Goal: Transaction & Acquisition: Book appointment/travel/reservation

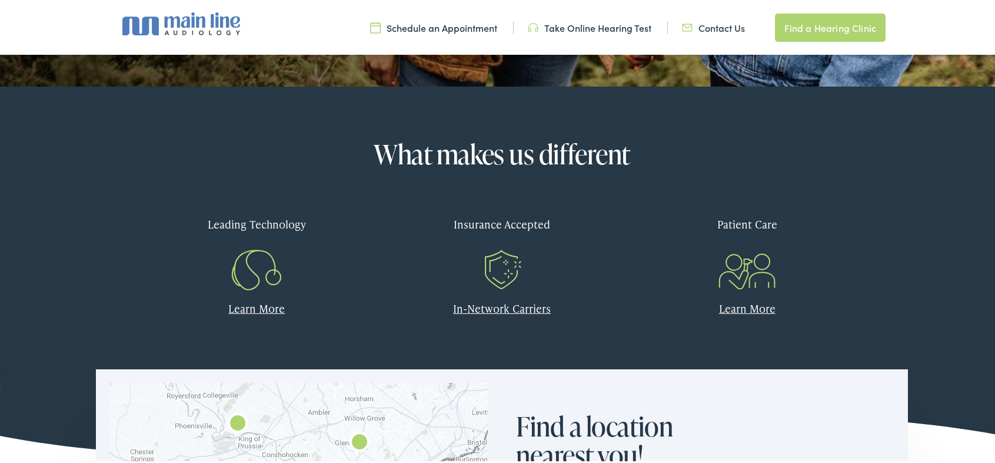
scroll to position [588, 0]
click at [255, 307] on link "Learn More" at bounding box center [256, 306] width 56 height 15
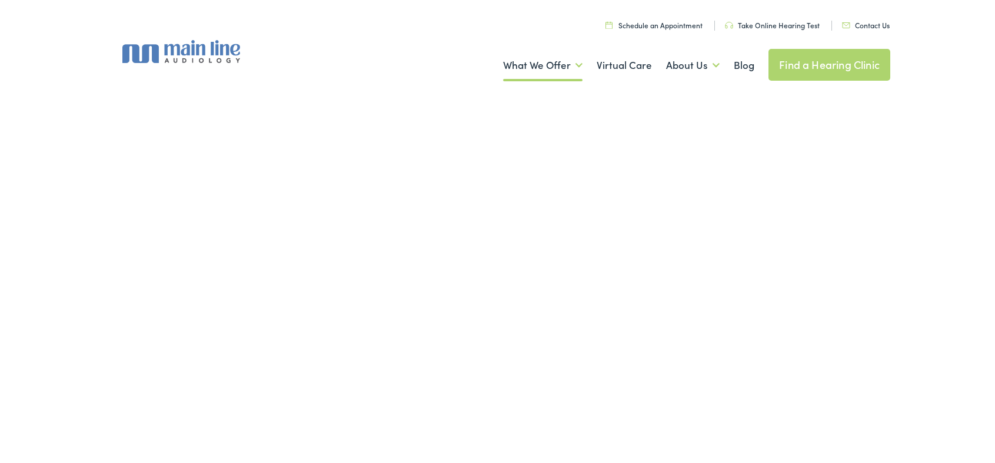
click at [188, 45] on img at bounding box center [177, 49] width 127 height 23
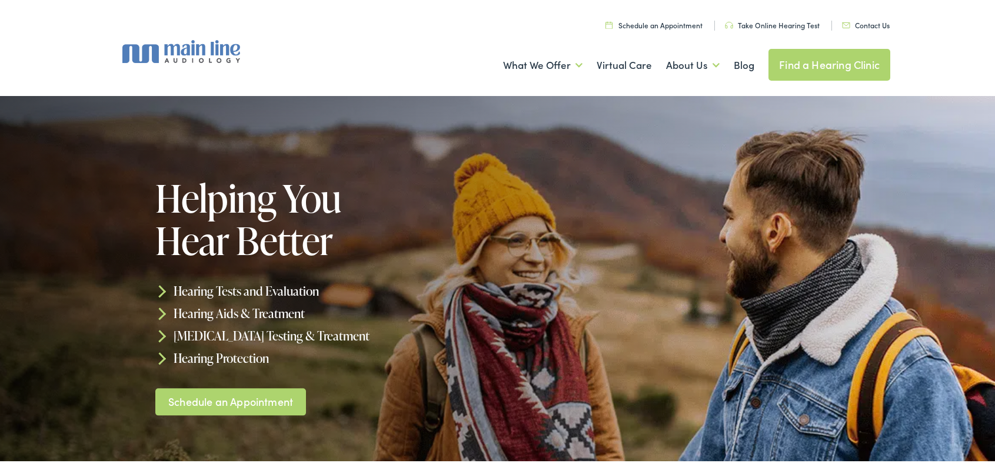
click at [292, 313] on link "Hearing Aids & Treatment" at bounding box center [229, 310] width 149 height 17
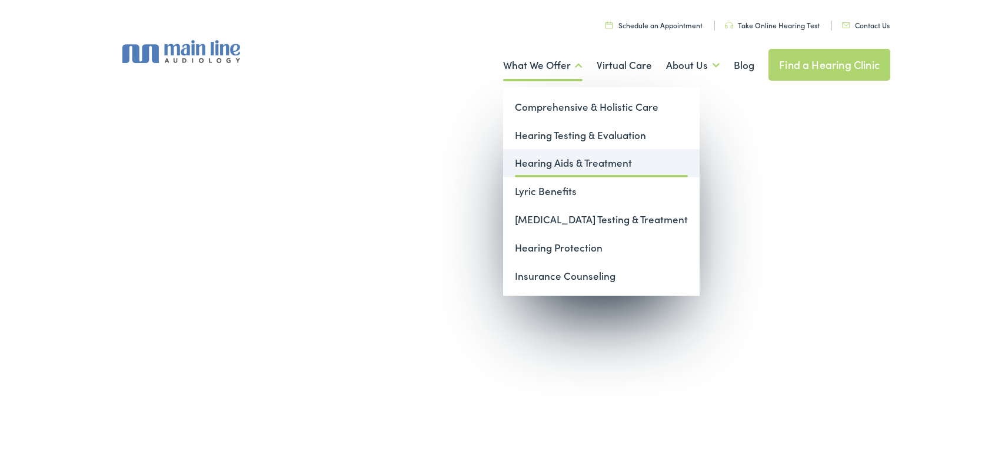
click at [570, 164] on link "Hearing Aids & Treatment" at bounding box center [601, 161] width 197 height 28
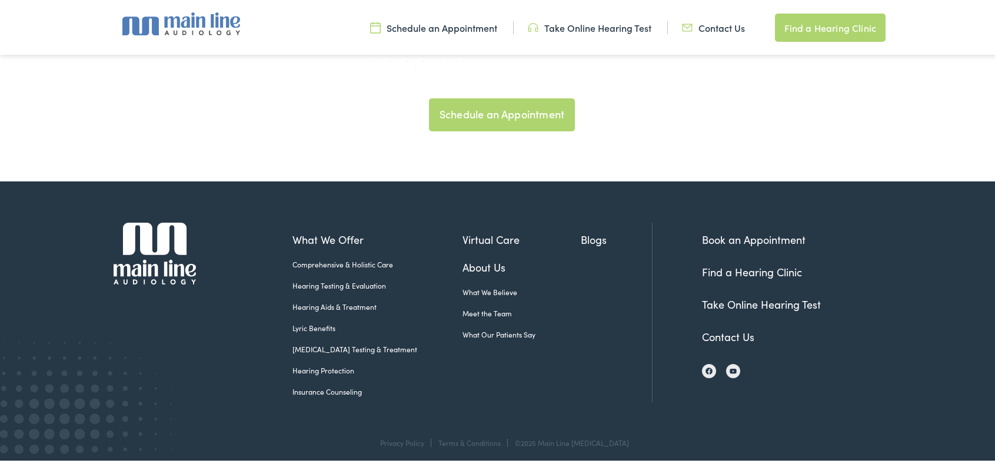
scroll to position [3692, 0]
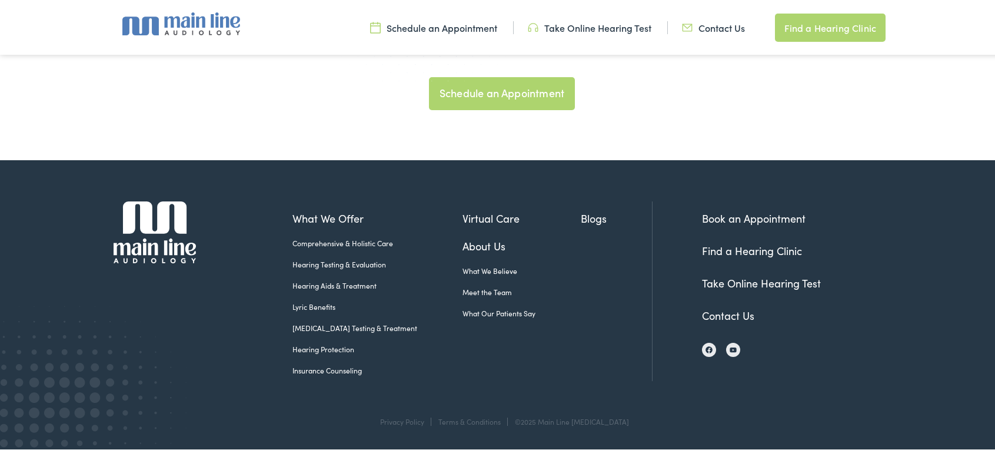
click at [523, 88] on link "Schedule an Appointment" at bounding box center [502, 91] width 146 height 33
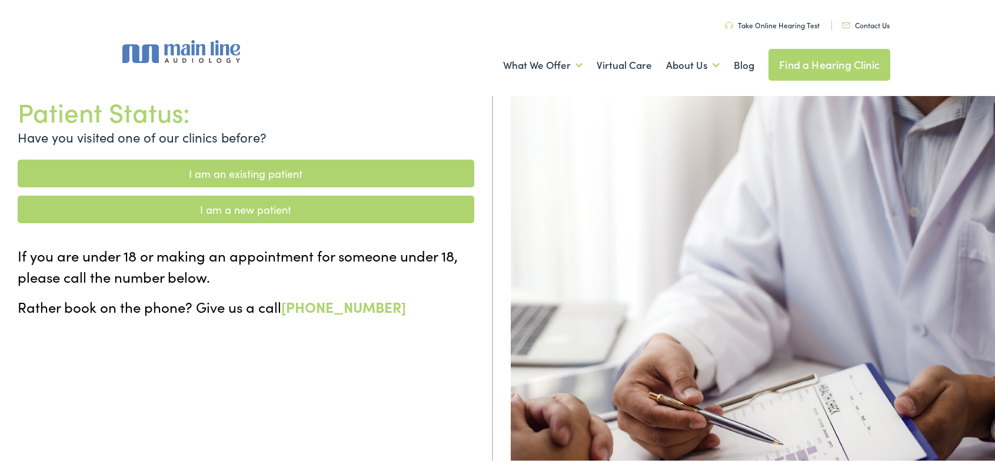
click at [286, 205] on link "I am a new patient" at bounding box center [246, 208] width 457 height 28
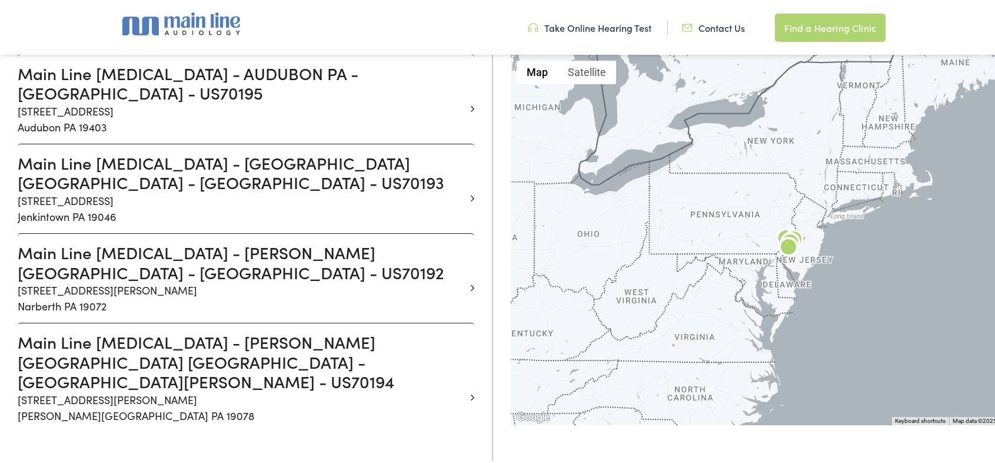
scroll to position [235, 0]
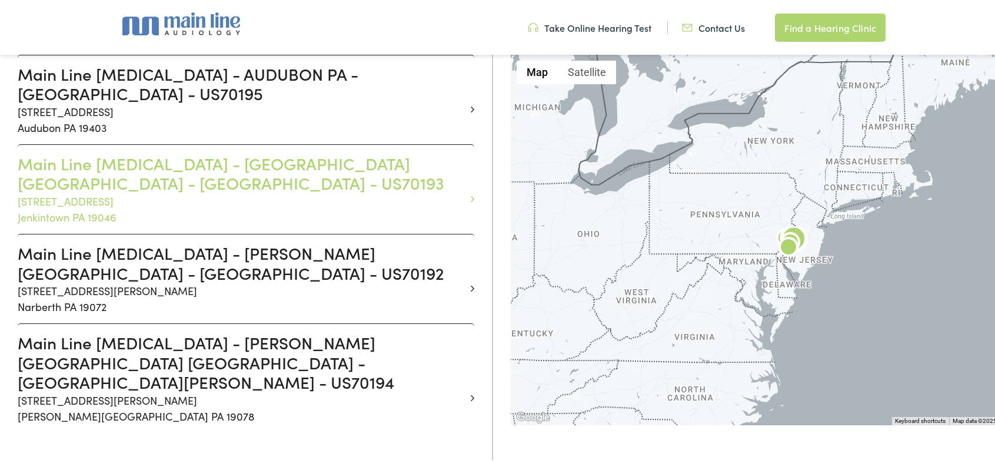
click at [244, 157] on h3 "Main Line Audiology - JENKINTOWN PA - YORK - US70193" at bounding box center [242, 171] width 448 height 39
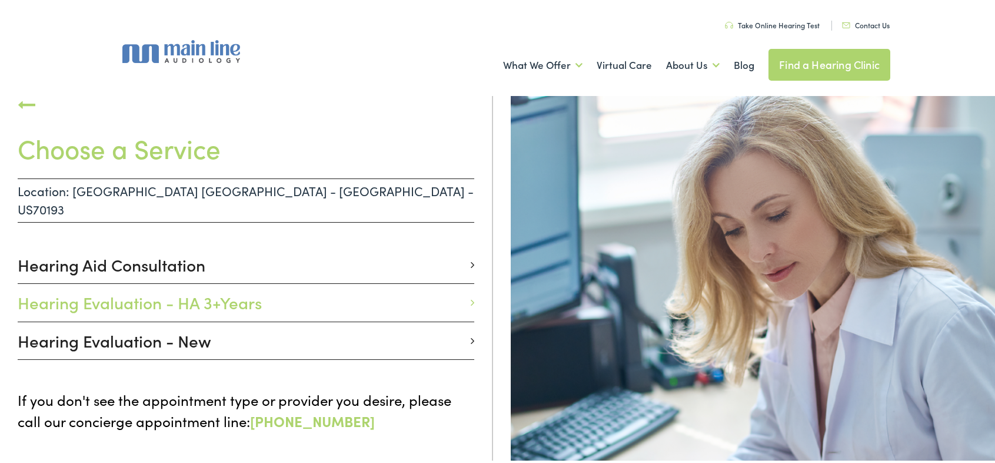
click at [471, 295] on icon at bounding box center [473, 300] width 4 height 11
